Goal: Information Seeking & Learning: Learn about a topic

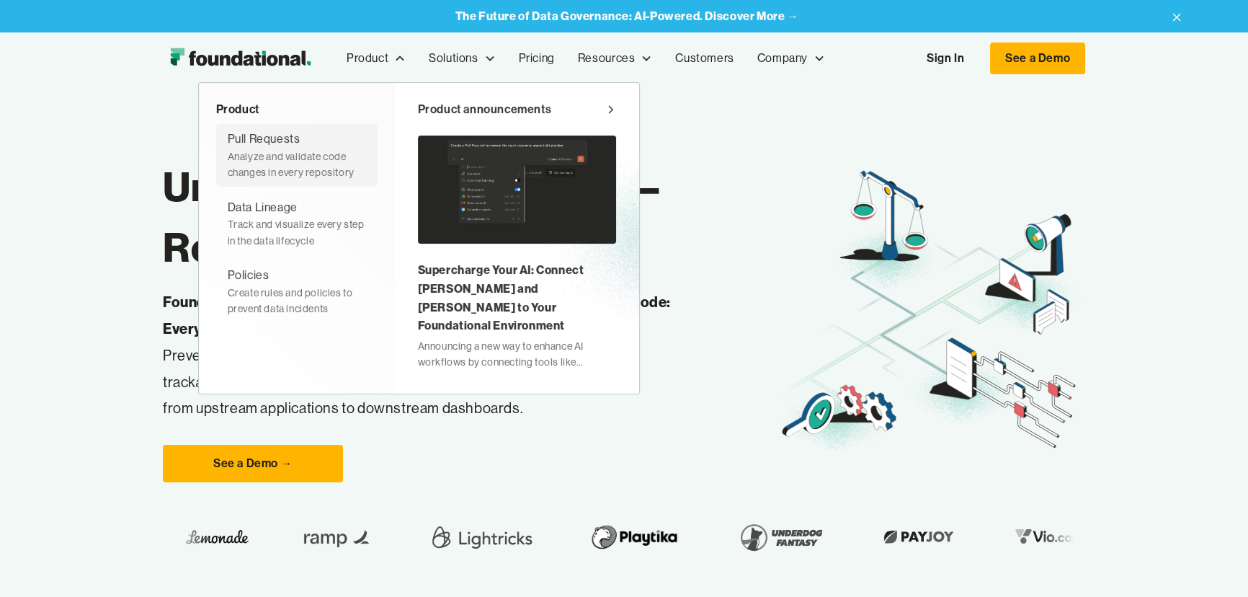
click at [287, 153] on div "Analyze and validate code changes in every repository" at bounding box center [297, 164] width 138 height 32
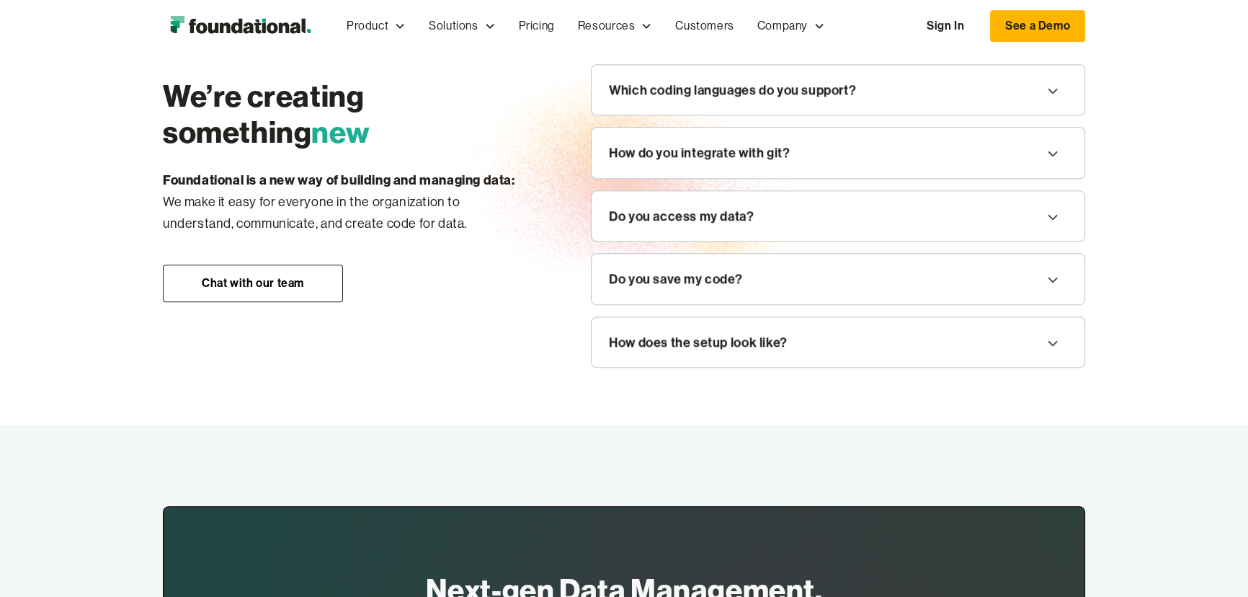
scroll to position [1703, 0]
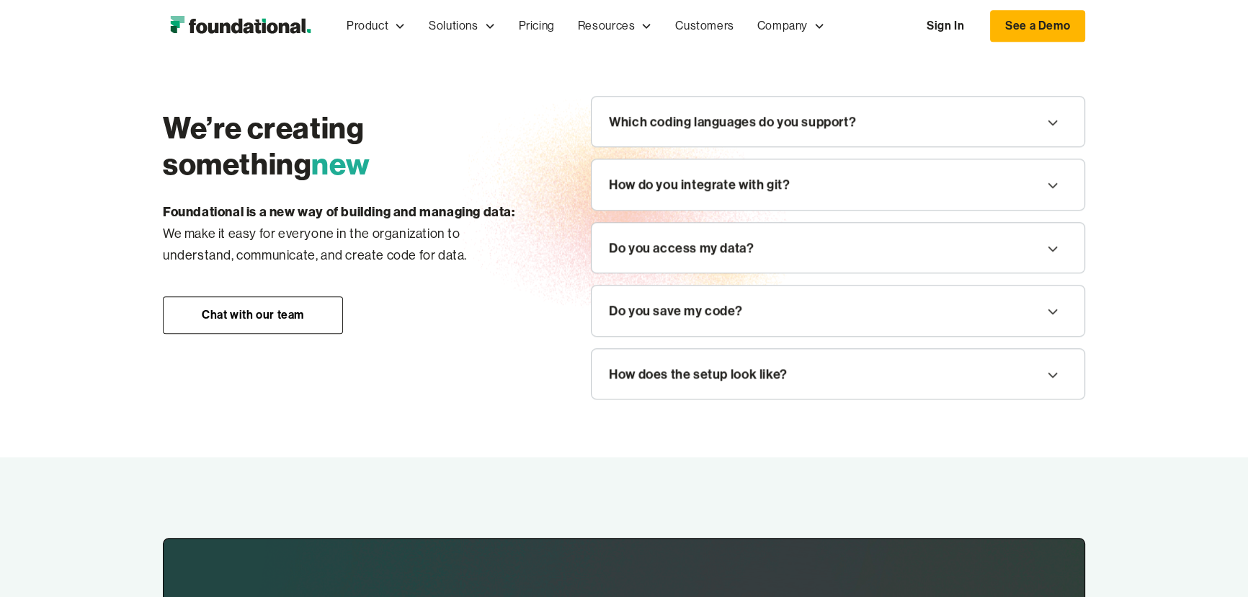
click at [1055, 123] on icon at bounding box center [1052, 122] width 17 height 23
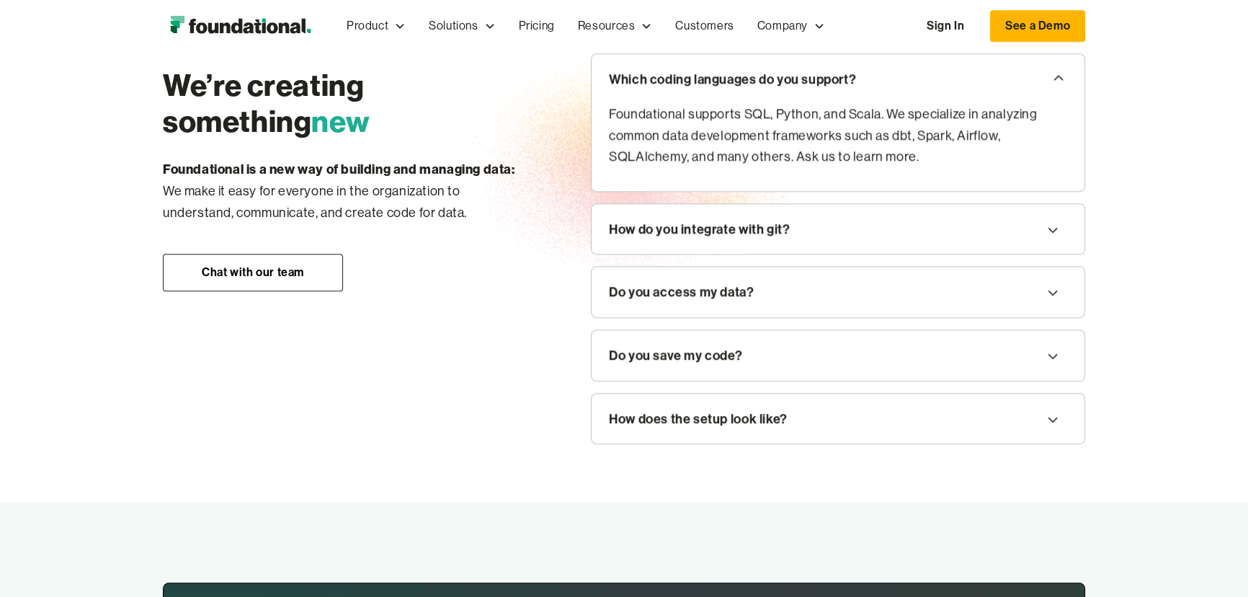
scroll to position [1768, 0]
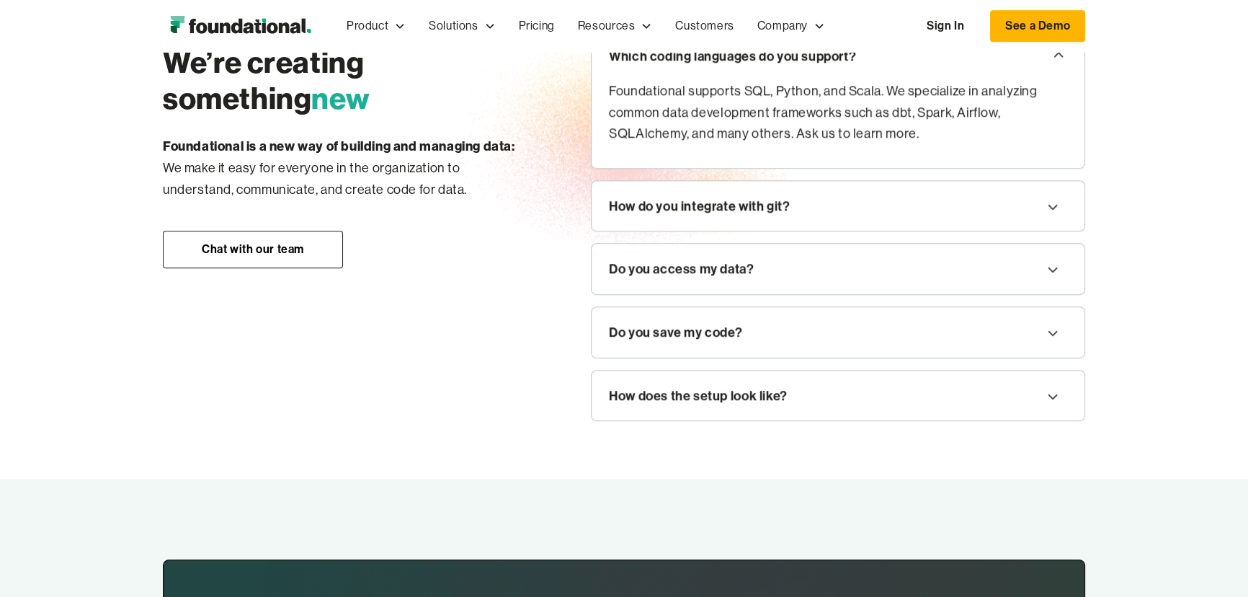
click at [1056, 202] on icon at bounding box center [1052, 206] width 17 height 23
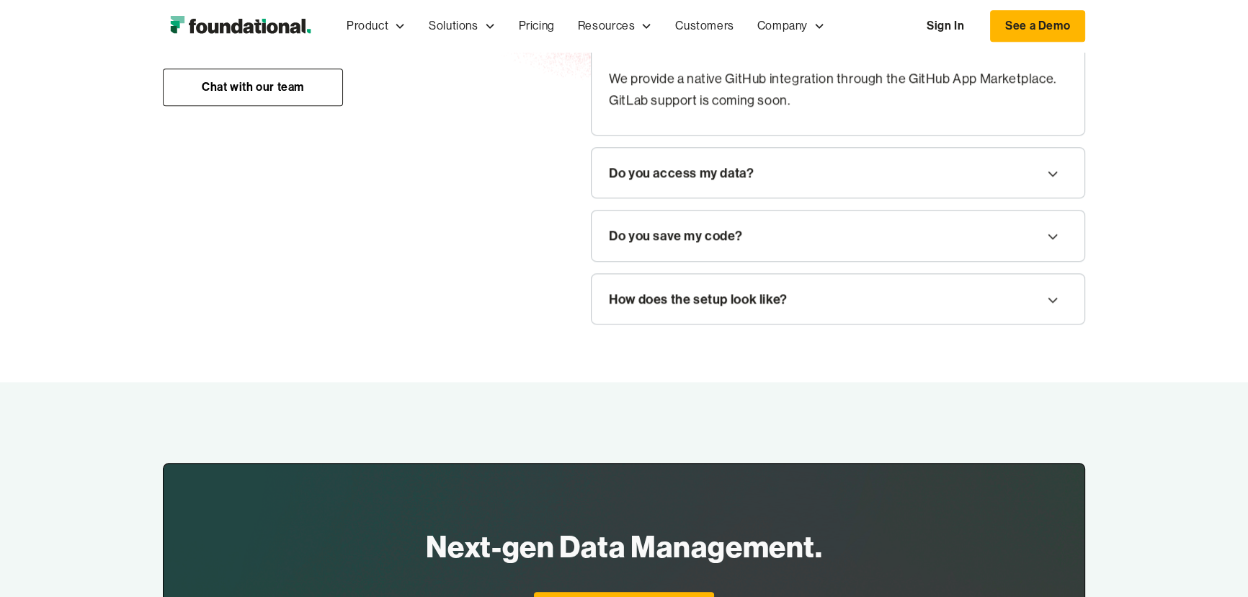
scroll to position [1965, 0]
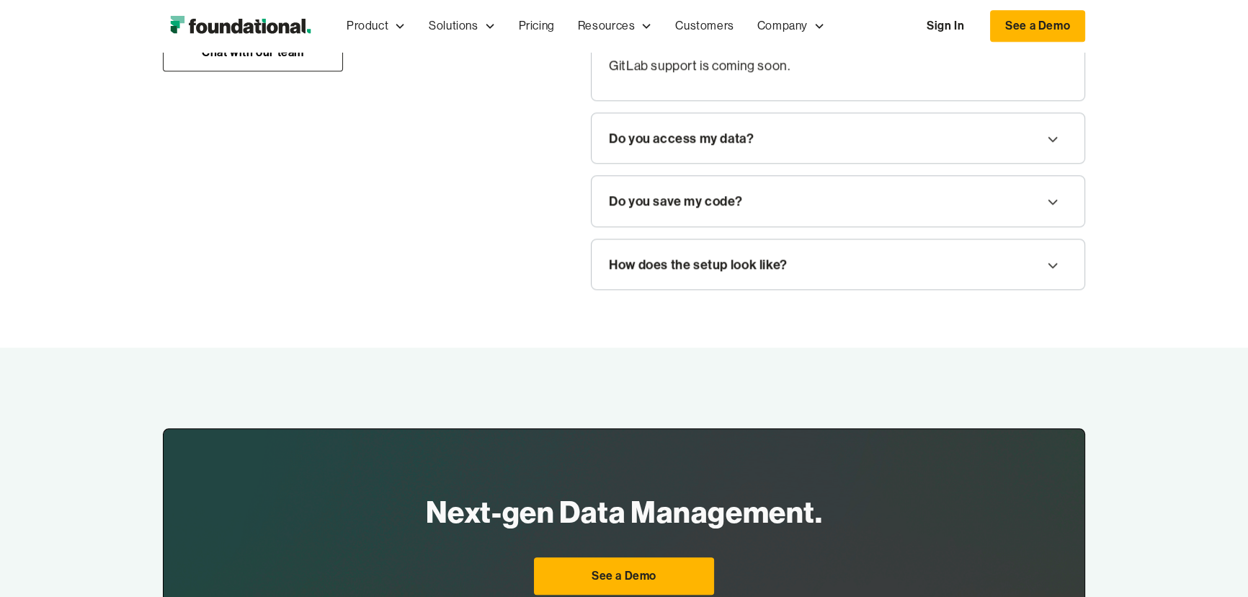
click at [1051, 197] on icon at bounding box center [1052, 201] width 17 height 23
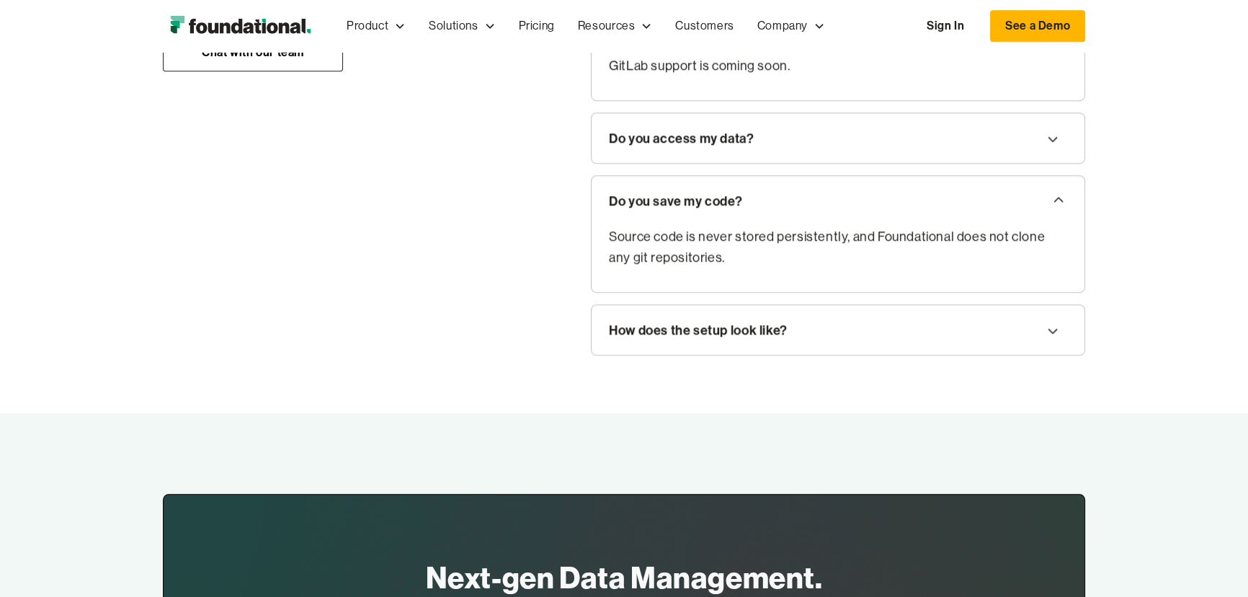
scroll to position [2030, 0]
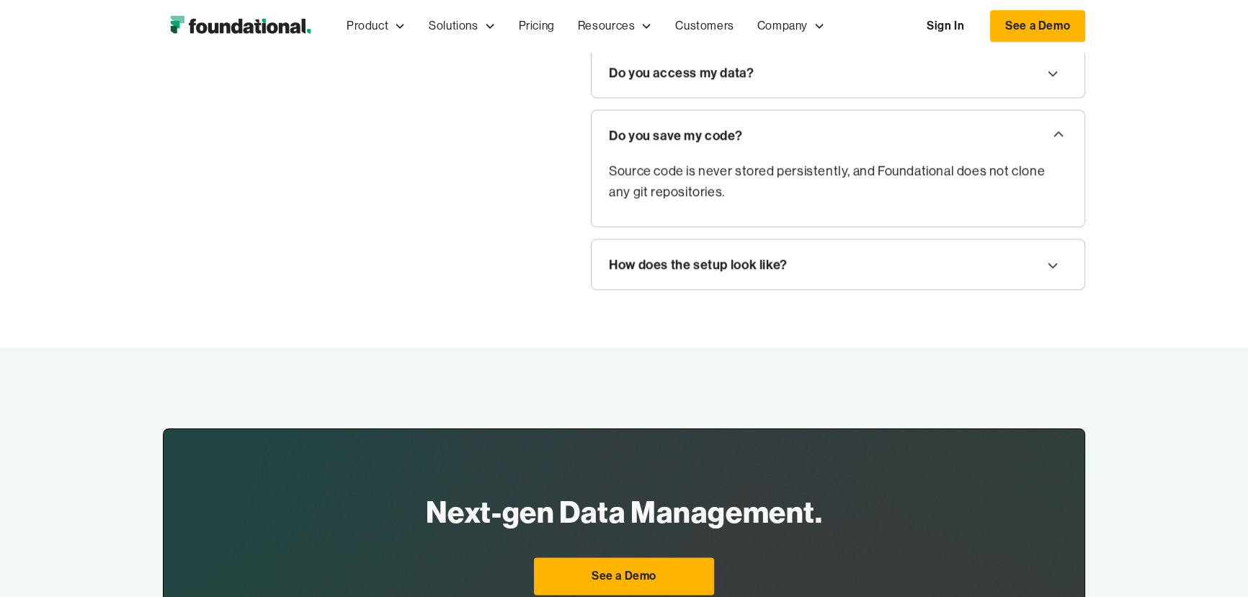
click at [1058, 261] on icon at bounding box center [1052, 265] width 17 height 23
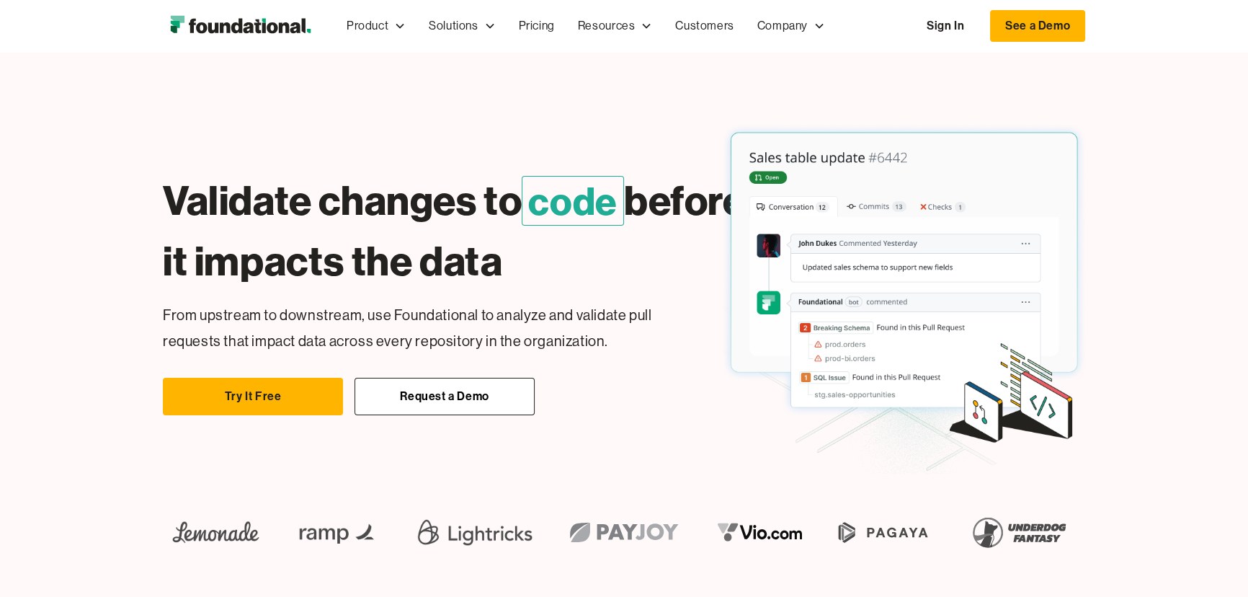
scroll to position [0, 0]
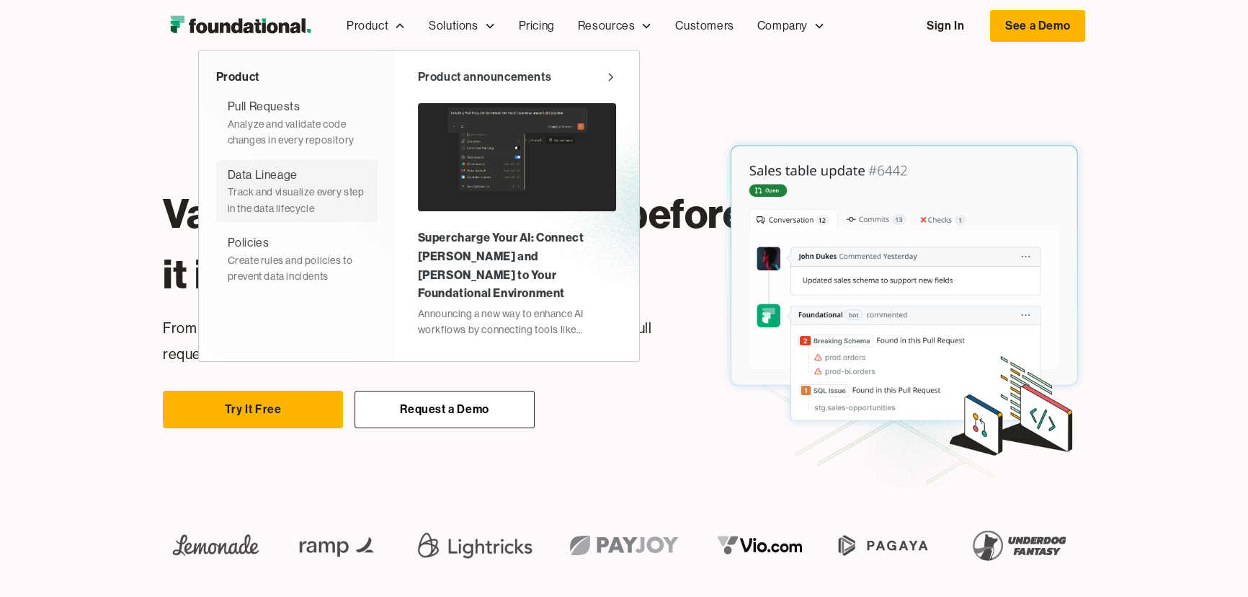
click at [272, 185] on div "Track and visualize every step in the data lifecycle" at bounding box center [297, 200] width 138 height 32
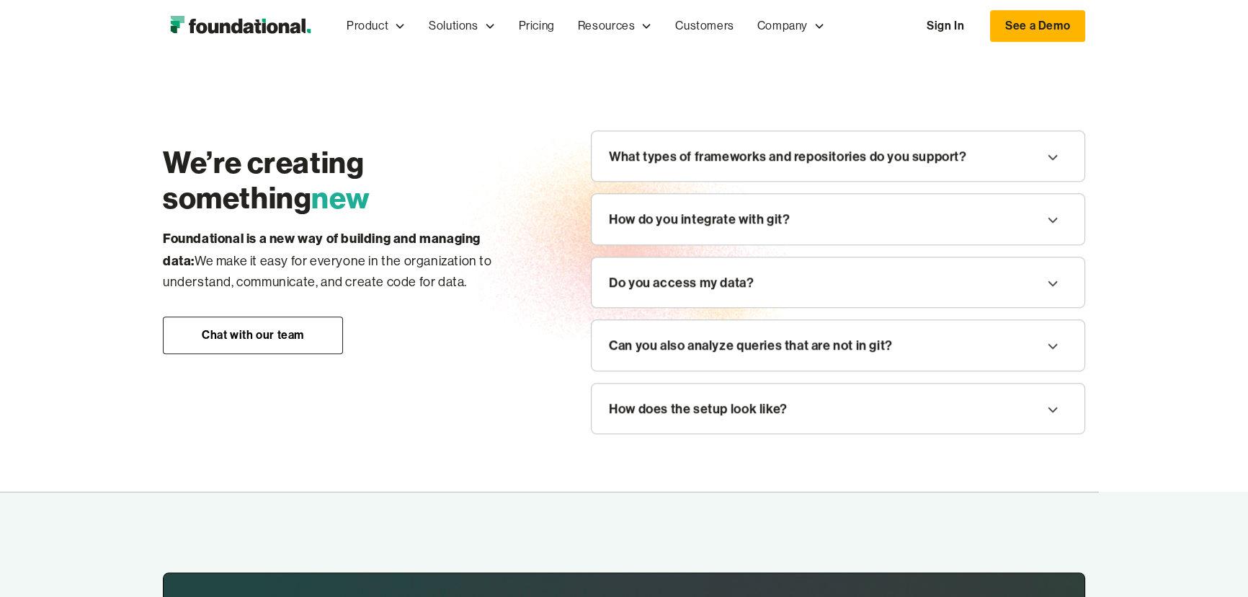
scroll to position [1637, 0]
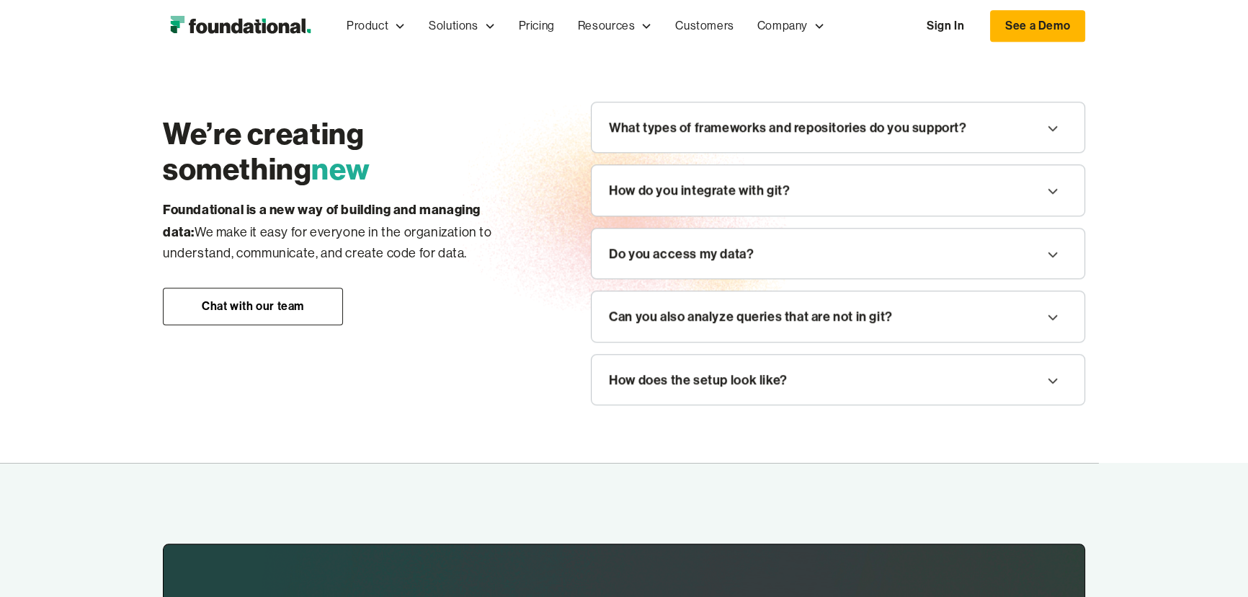
click at [1048, 140] on icon at bounding box center [1052, 128] width 17 height 23
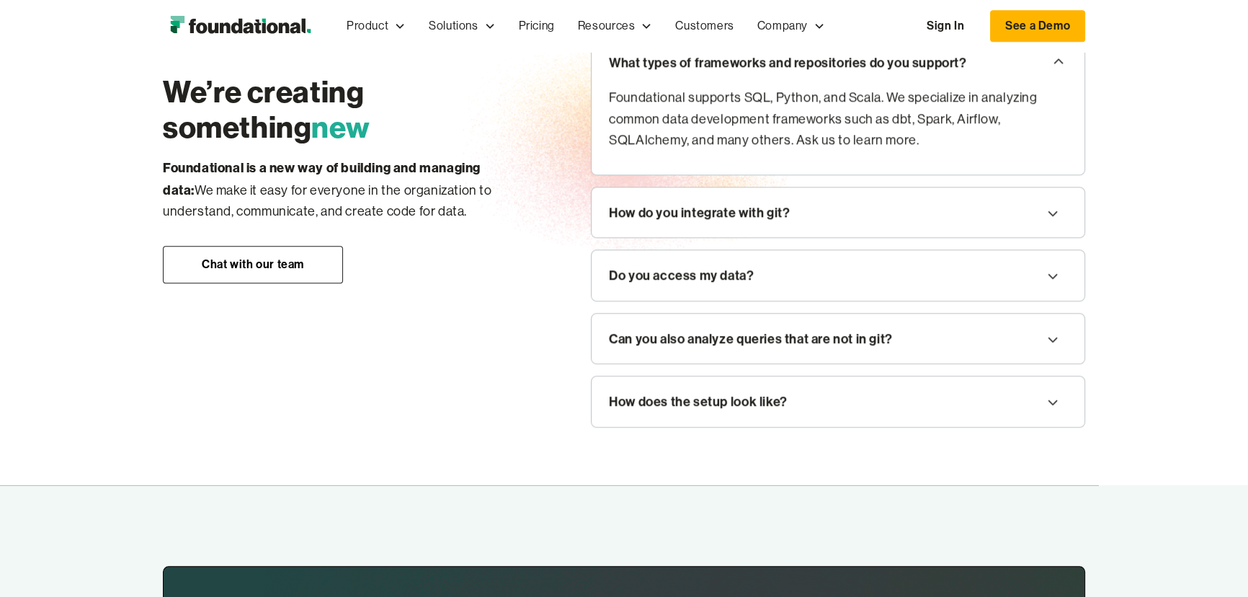
scroll to position [1703, 0]
click at [1053, 224] on icon at bounding box center [1052, 212] width 17 height 23
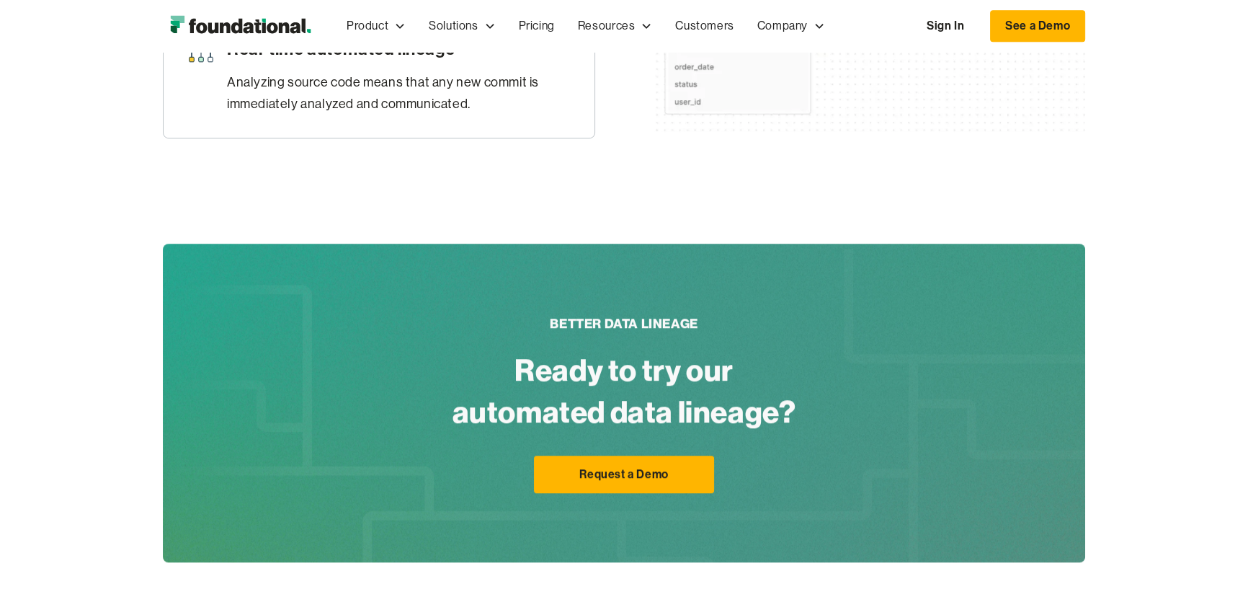
scroll to position [965, 0]
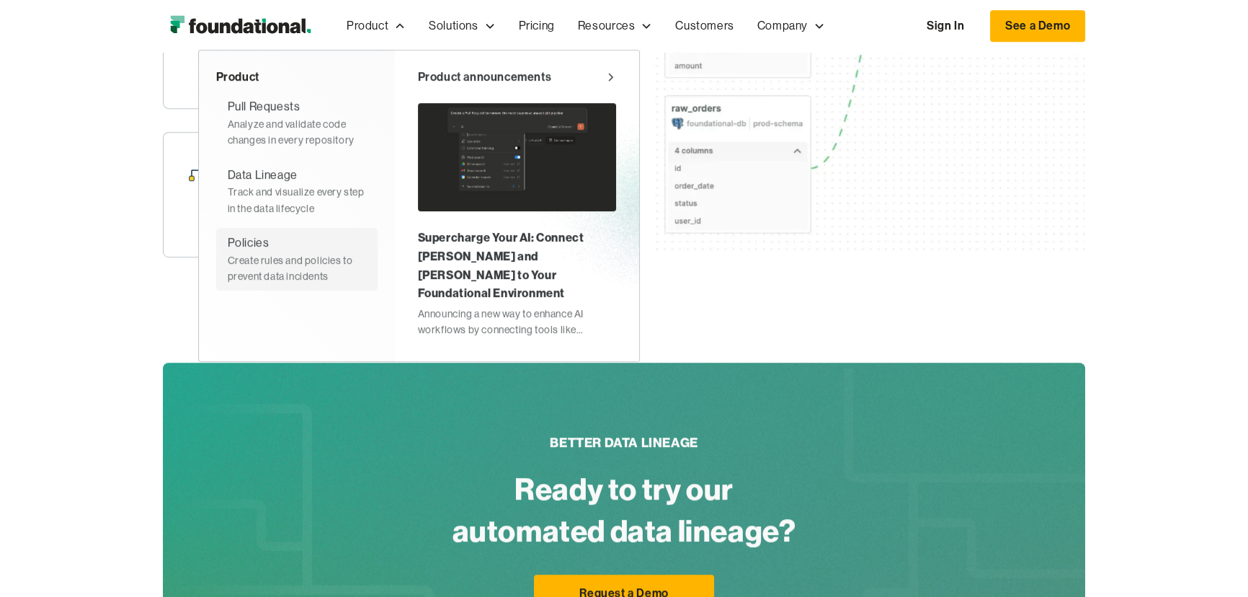
click at [287, 256] on div "Create rules and policies to prevent data incidents" at bounding box center [297, 268] width 138 height 32
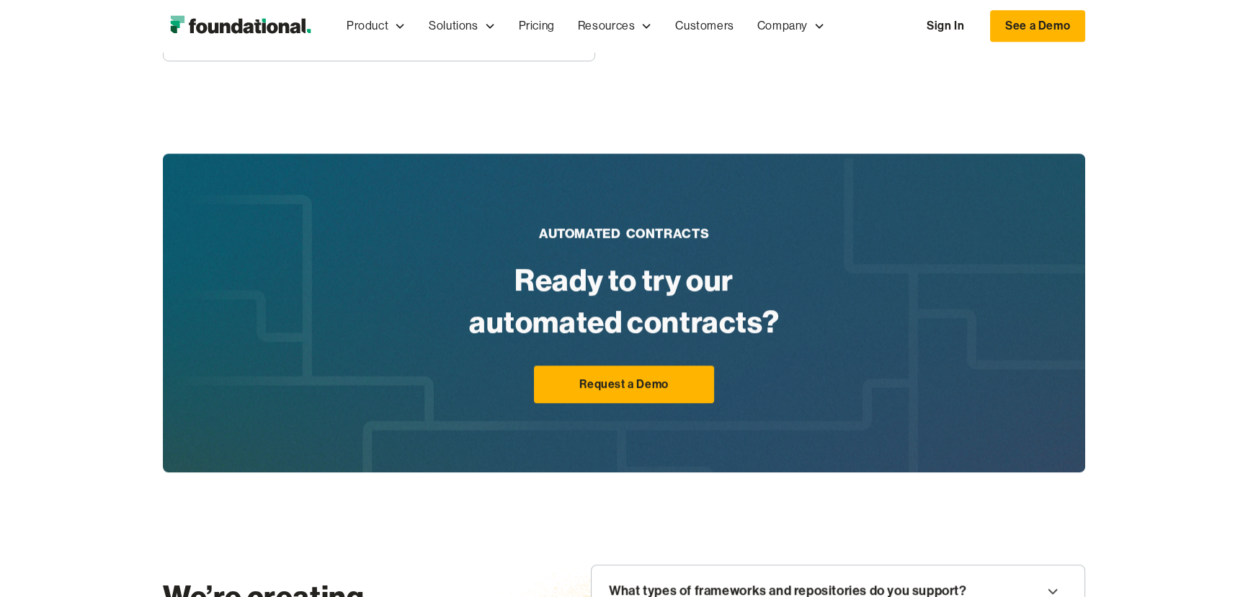
scroll to position [1244, 0]
